Goal: Contribute content

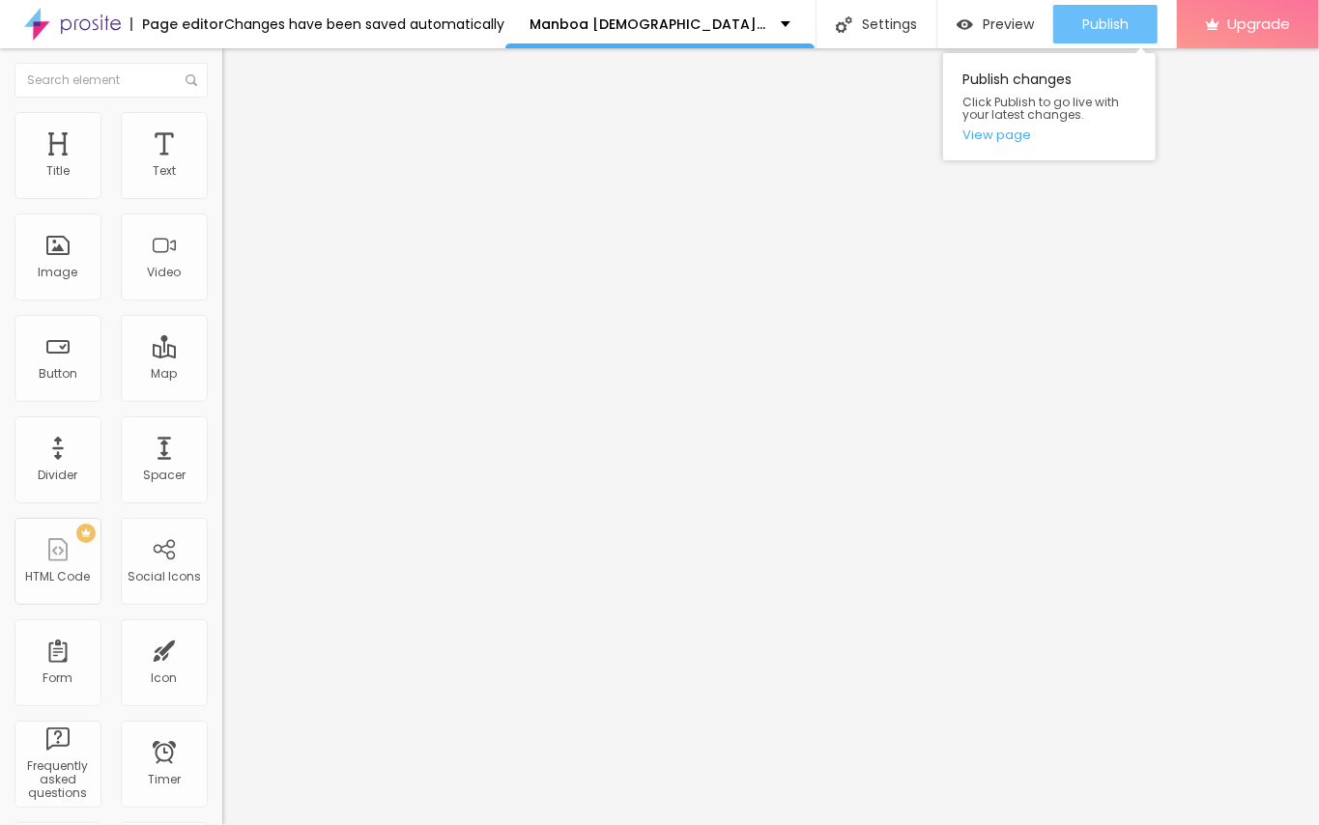
drag, startPoint x: 1131, startPoint y: 32, endPoint x: 1107, endPoint y: 104, distance: 76.4
click at [1130, 31] on button "Publish" at bounding box center [1105, 24] width 104 height 39
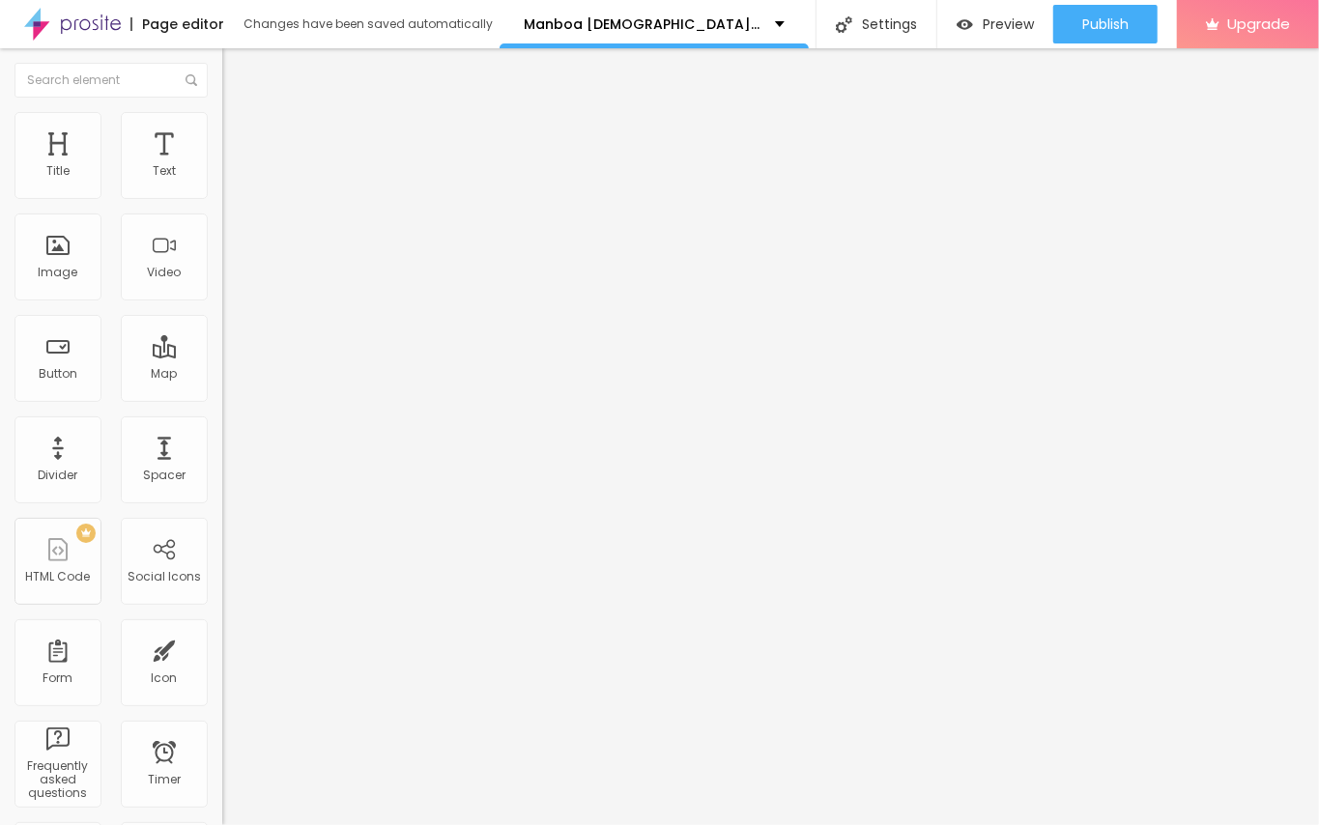
click at [237, 67] on div "Edit Text" at bounding box center [281, 70] width 88 height 15
click at [222, 166] on span "Add image" at bounding box center [261, 158] width 79 height 16
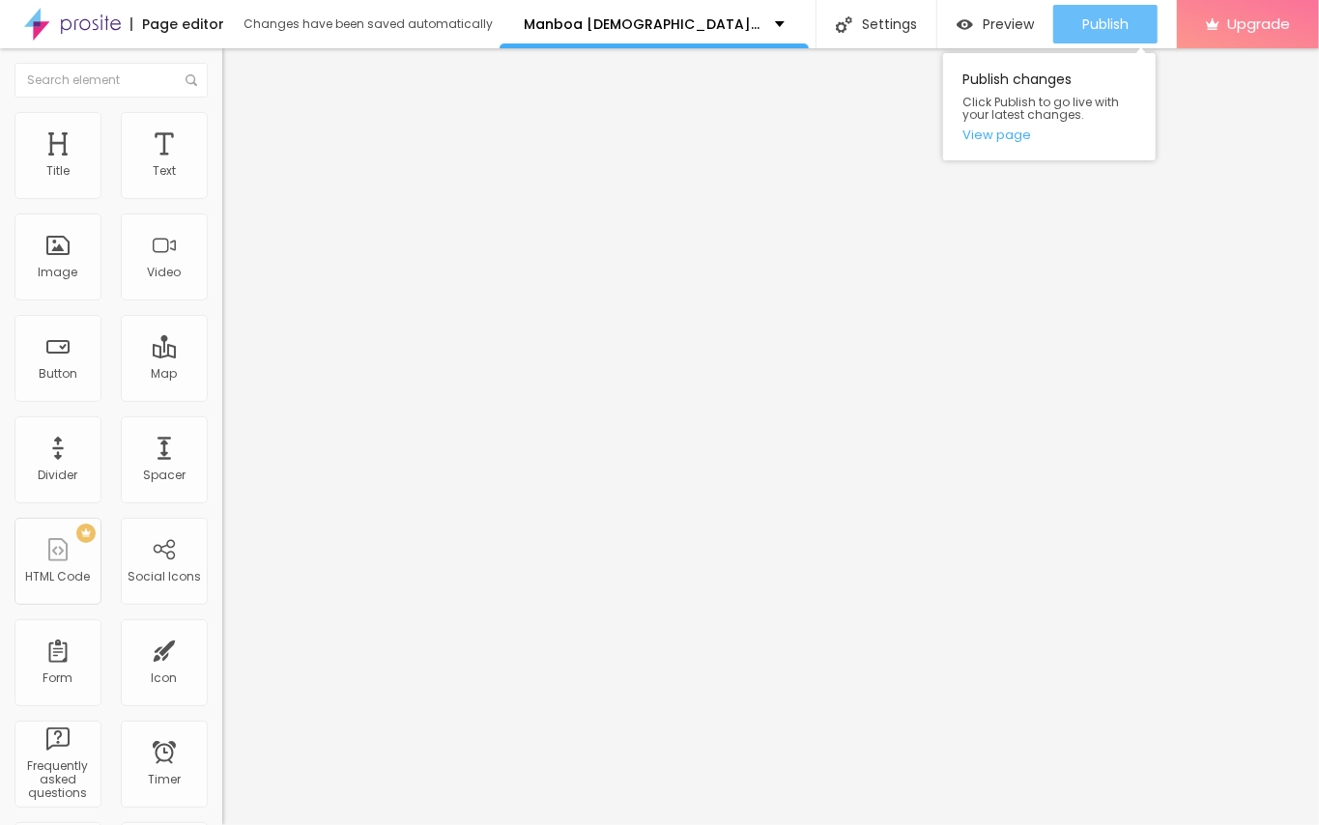
click at [1135, 24] on button "Publish" at bounding box center [1105, 24] width 104 height 39
